Goal: Task Accomplishment & Management: Complete application form

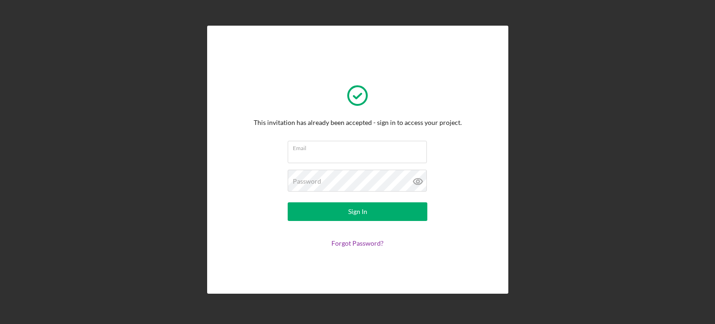
type input "[EMAIL_ADDRESS][DOMAIN_NAME]"
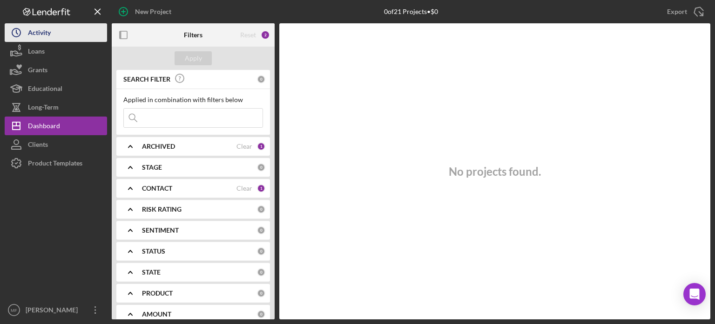
click at [39, 34] on div "Activity" at bounding box center [39, 33] width 23 height 21
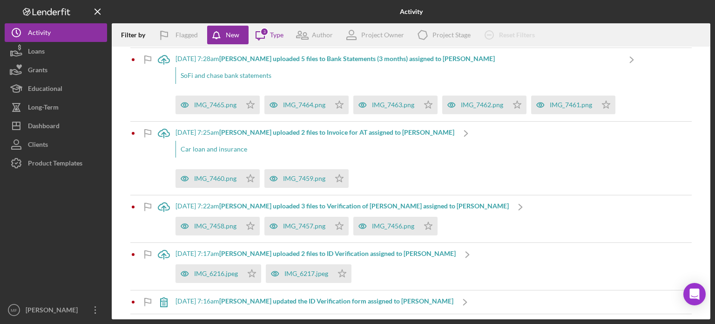
scroll to position [548, 0]
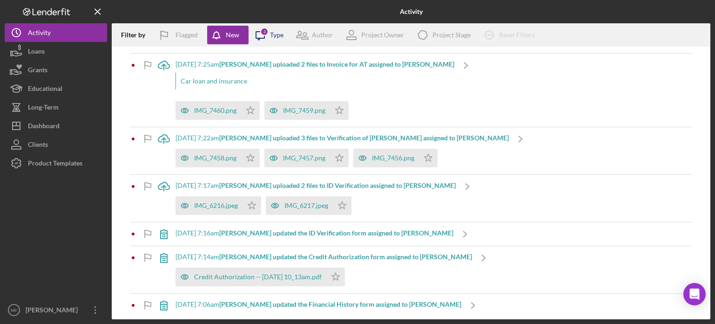
click at [266, 29] on div "3" at bounding box center [264, 31] width 8 height 8
click at [579, 113] on div "Icon/Upload [DATE] 7:25am [PERSON_NAME] uploaded 2 files to Invoice for AT assi…" at bounding box center [411, 90] width 562 height 73
click at [308, 303] on b "[PERSON_NAME] updated the Financial History form assigned to [PERSON_NAME]" at bounding box center [340, 304] width 242 height 8
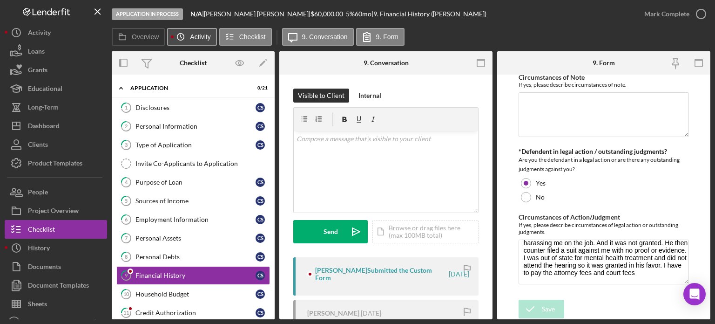
click at [187, 36] on icon "Icon/History" at bounding box center [180, 36] width 19 height 19
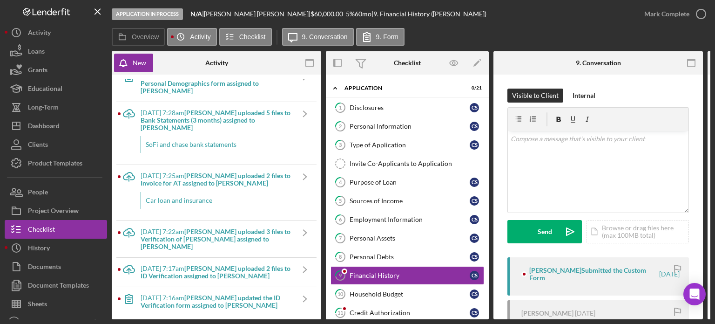
scroll to position [168, 0]
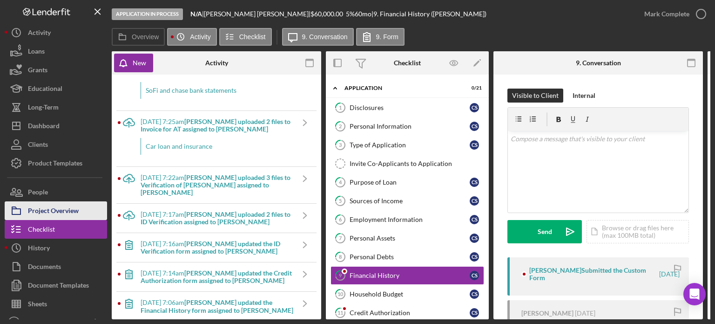
click at [48, 208] on div "Project Overview" at bounding box center [53, 211] width 51 height 21
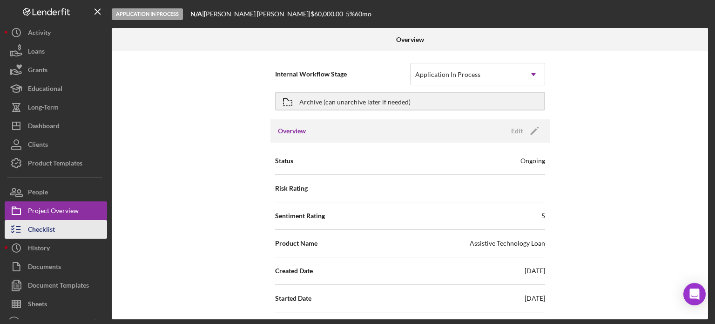
click at [50, 232] on div "Checklist" at bounding box center [41, 230] width 27 height 21
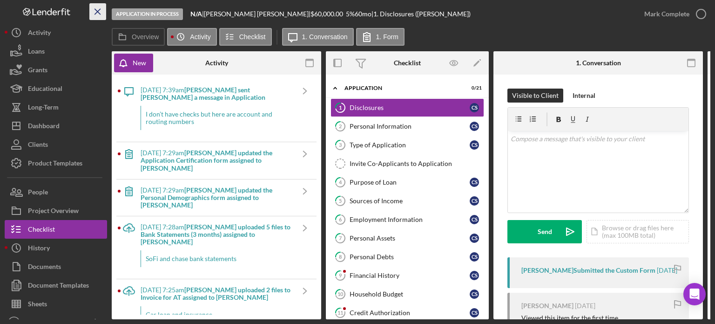
click at [99, 13] on icon "Icon/Menu Close" at bounding box center [98, 11] width 21 height 21
